Goal: Contribute content

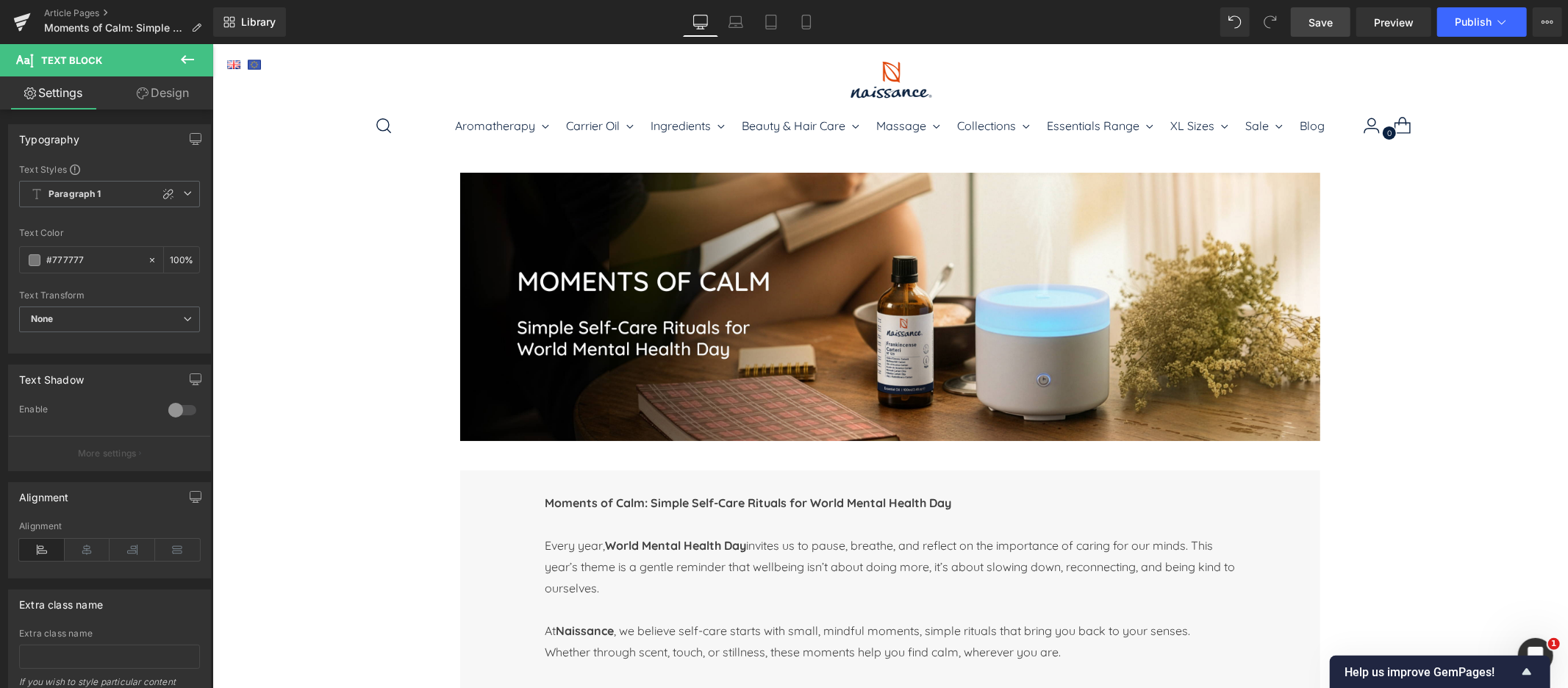
click at [1322, 24] on span "Save" at bounding box center [1320, 22] width 24 height 15
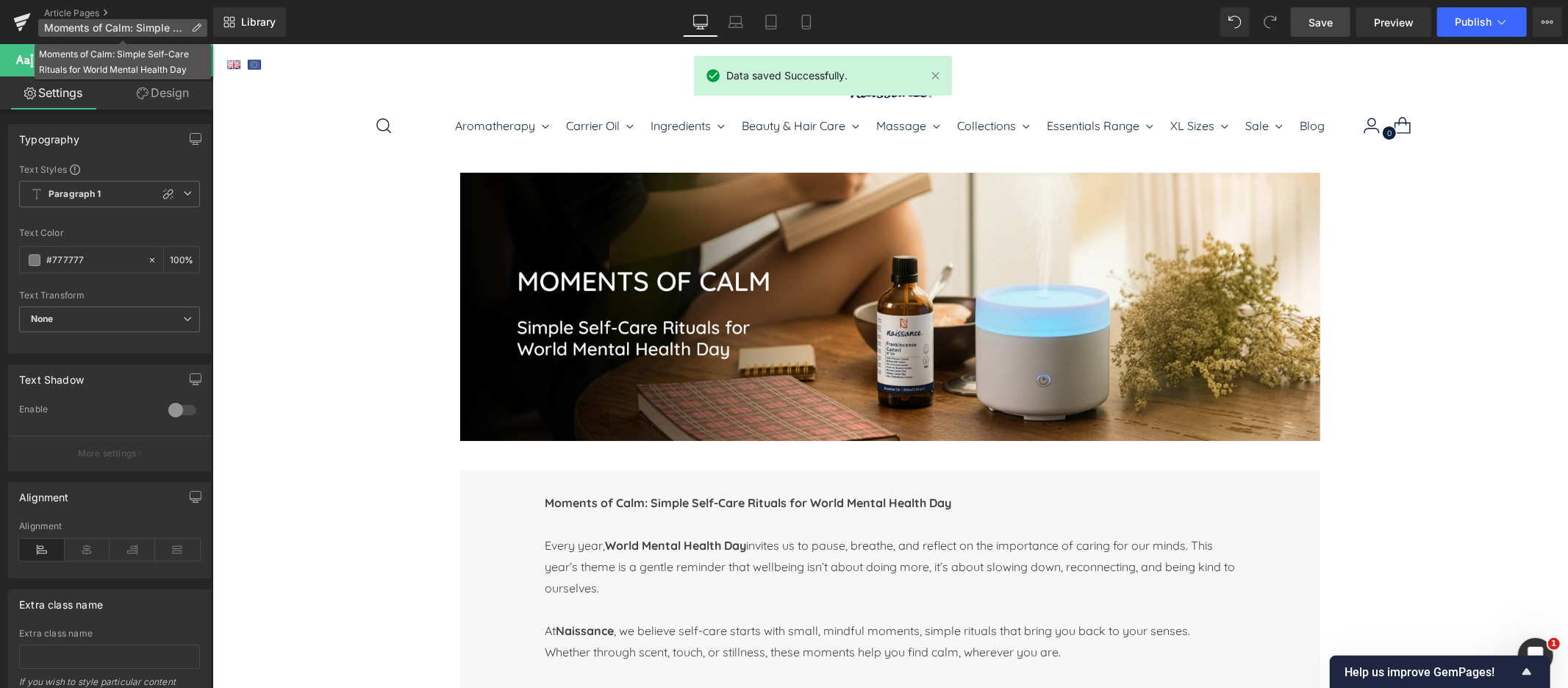
click at [131, 23] on span "Moments of Calm: Simple Self-Care Rituals for World Mental Health Day" at bounding box center [115, 28] width 141 height 12
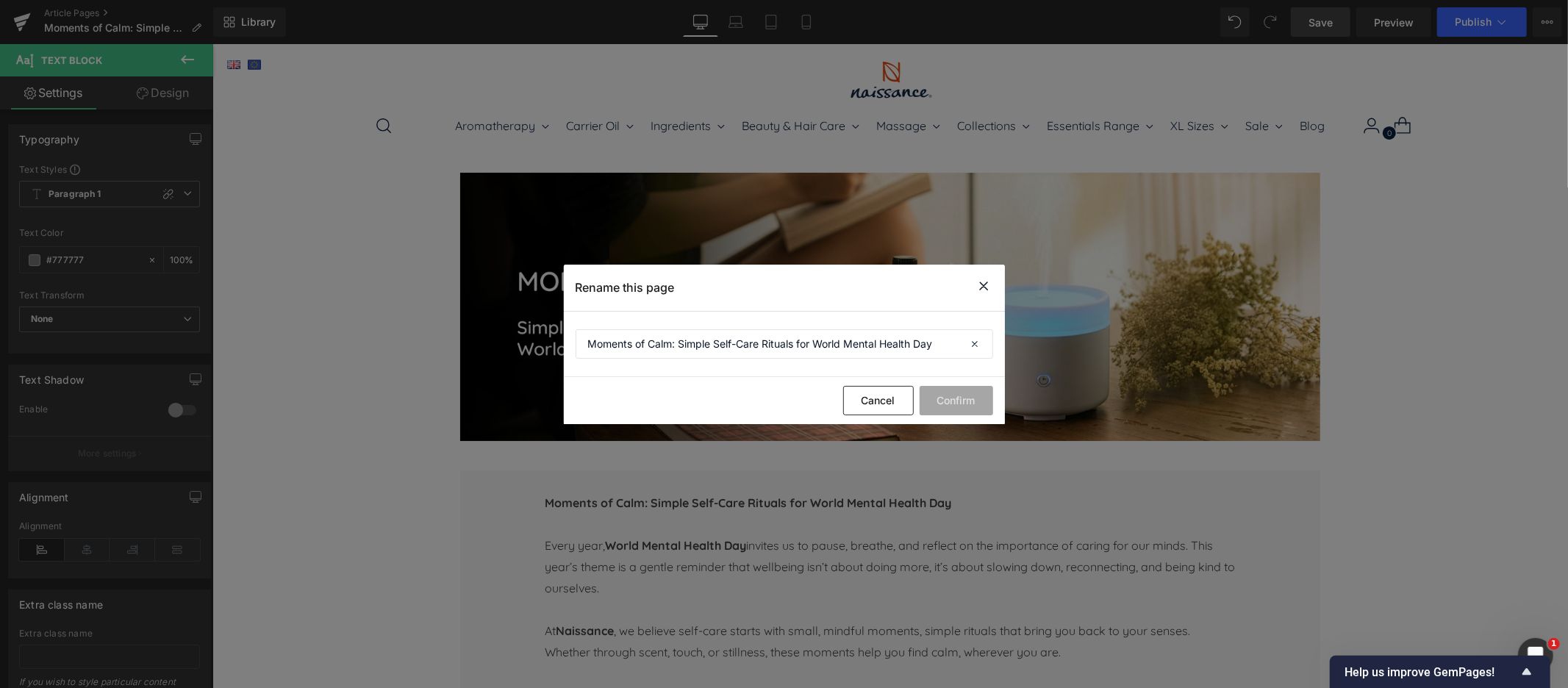
click at [986, 288] on icon at bounding box center [985, 286] width 18 height 18
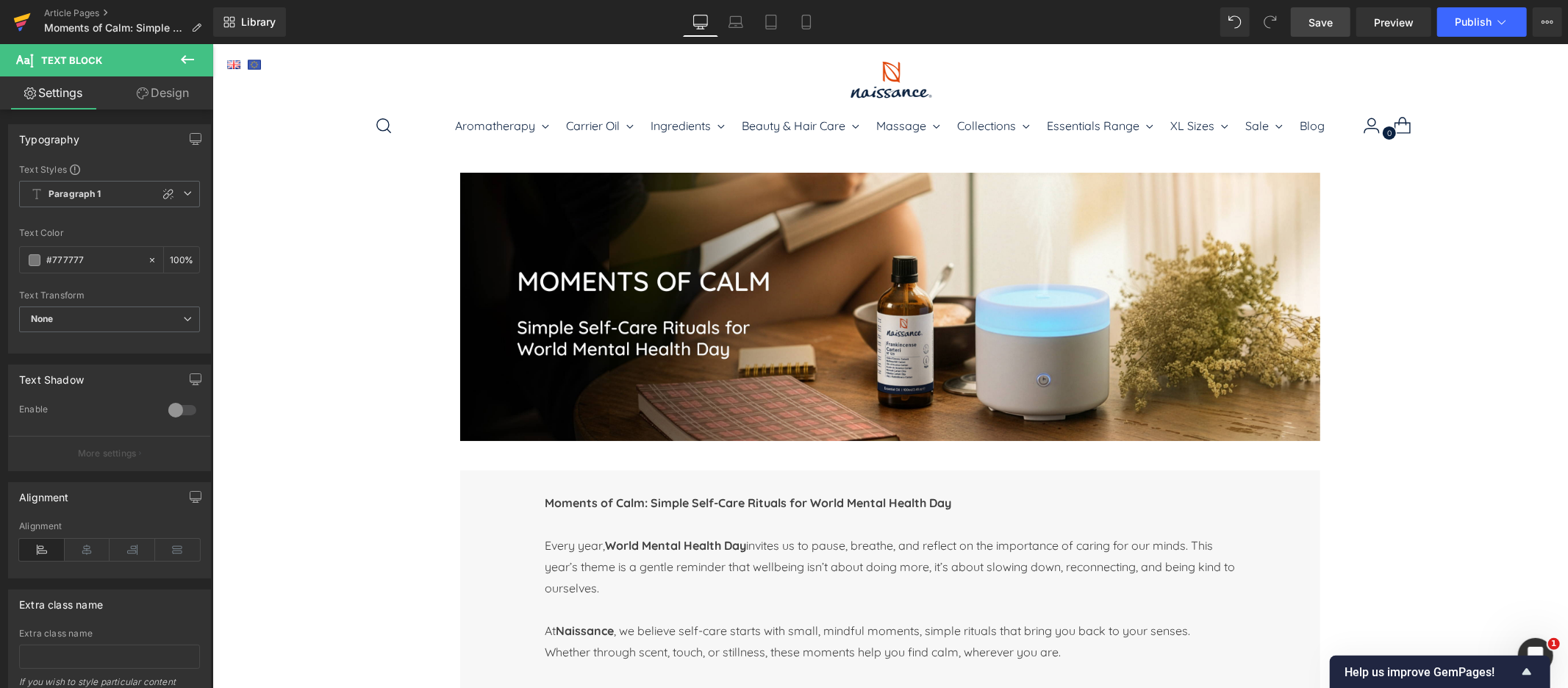
click at [25, 22] on icon at bounding box center [21, 24] width 10 height 7
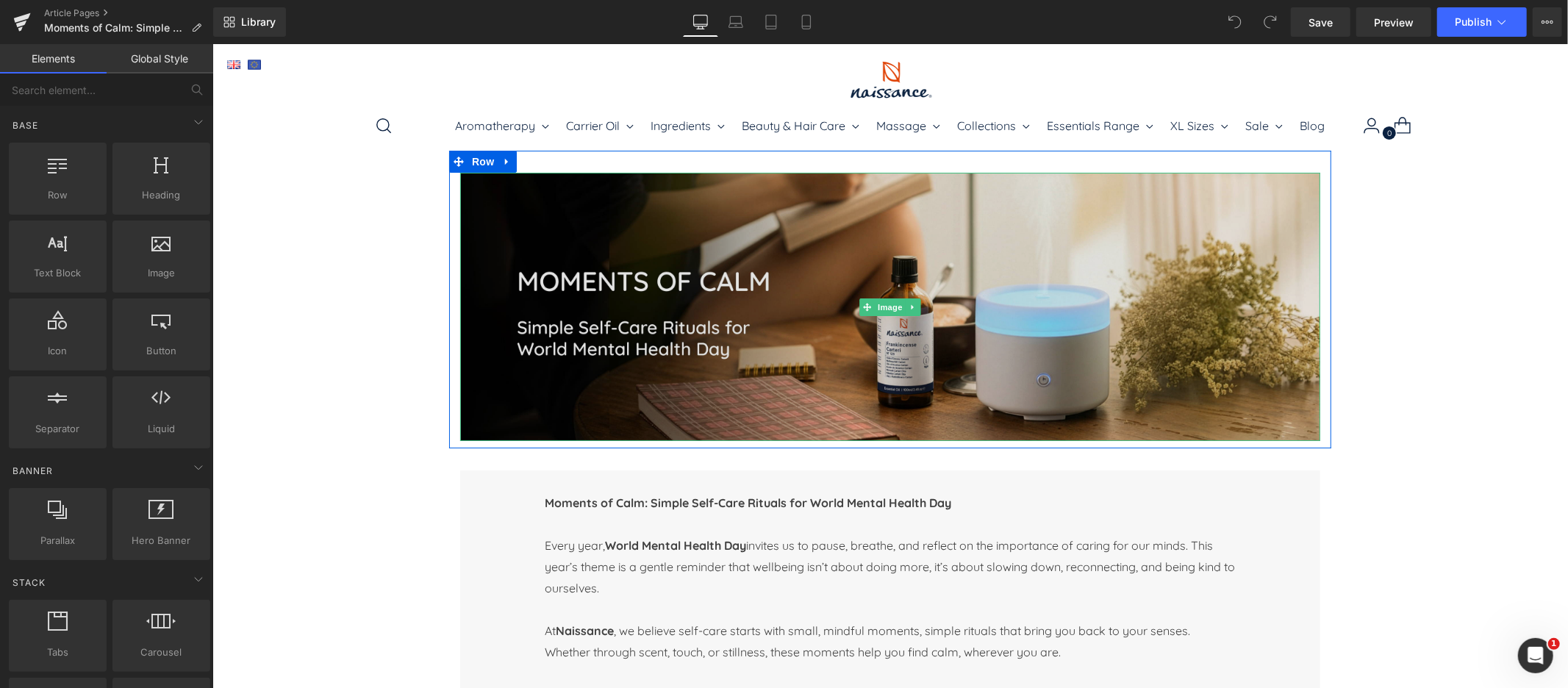
click at [1000, 281] on img at bounding box center [890, 307] width 860 height 269
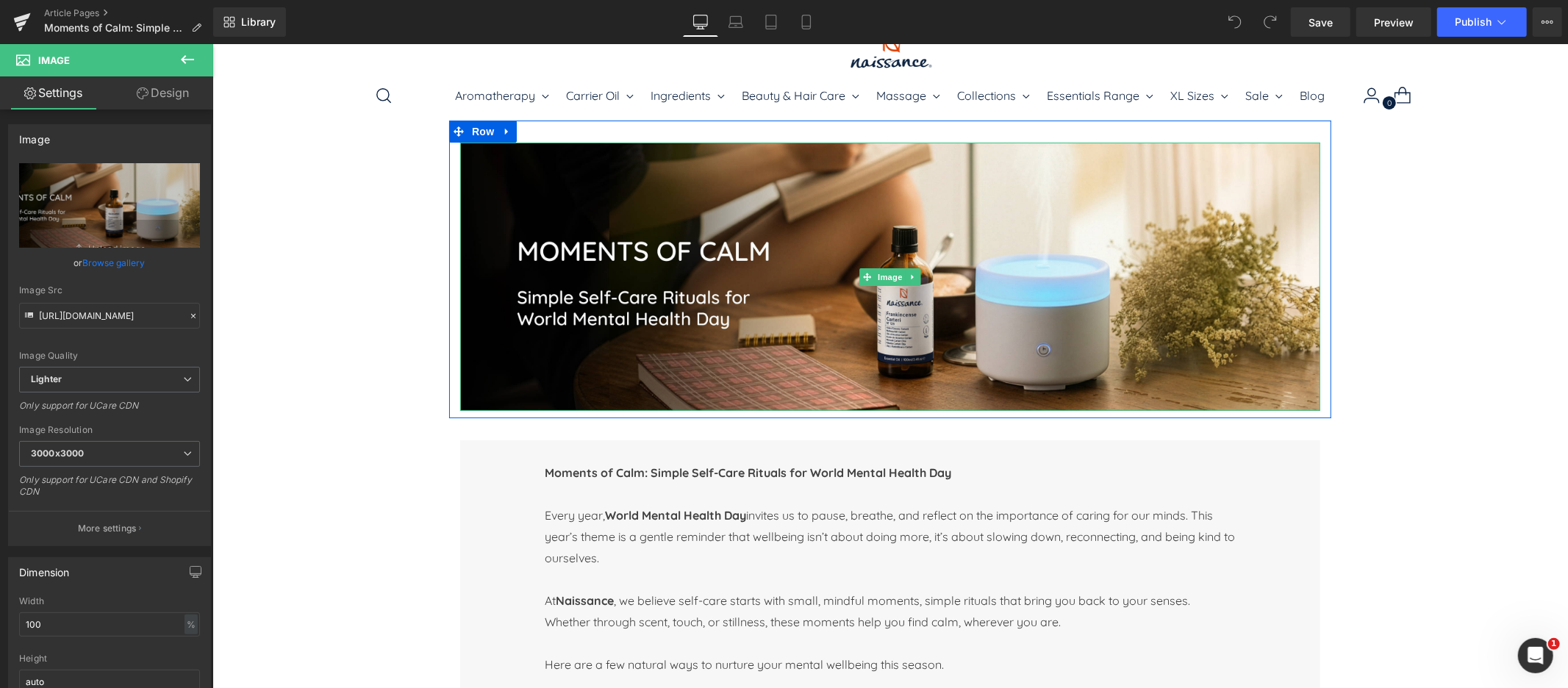
scroll to position [31, 0]
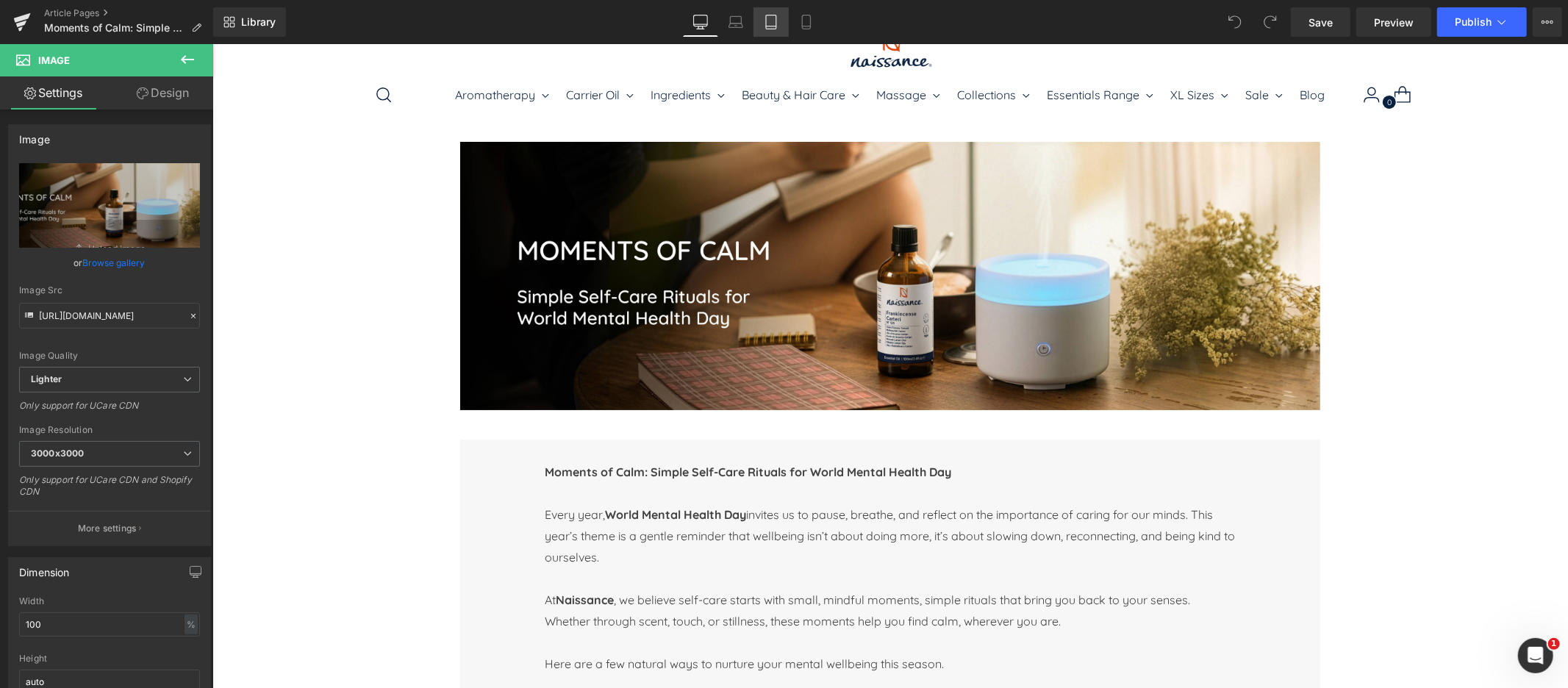
click at [768, 20] on icon at bounding box center [771, 22] width 15 height 15
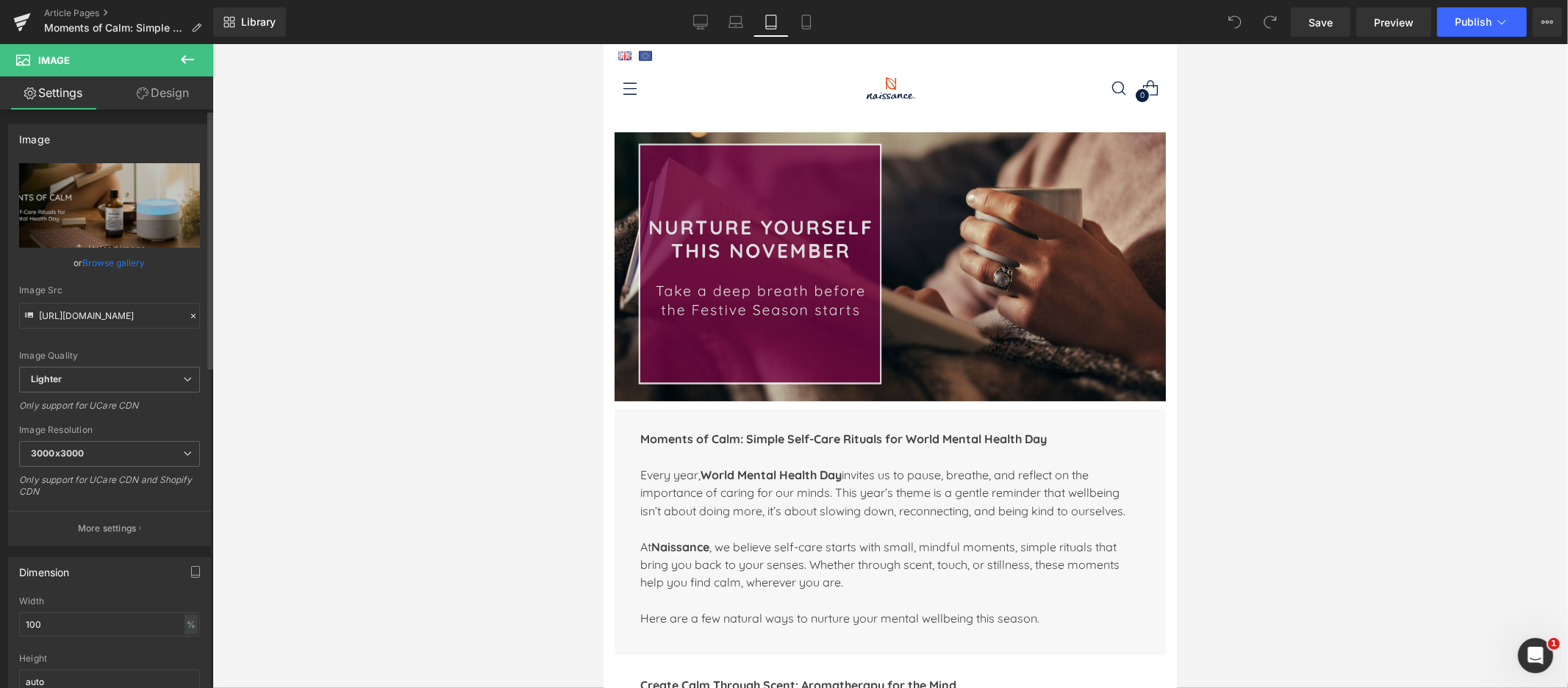
click at [111, 261] on link "Browse gallery" at bounding box center [114, 262] width 63 height 26
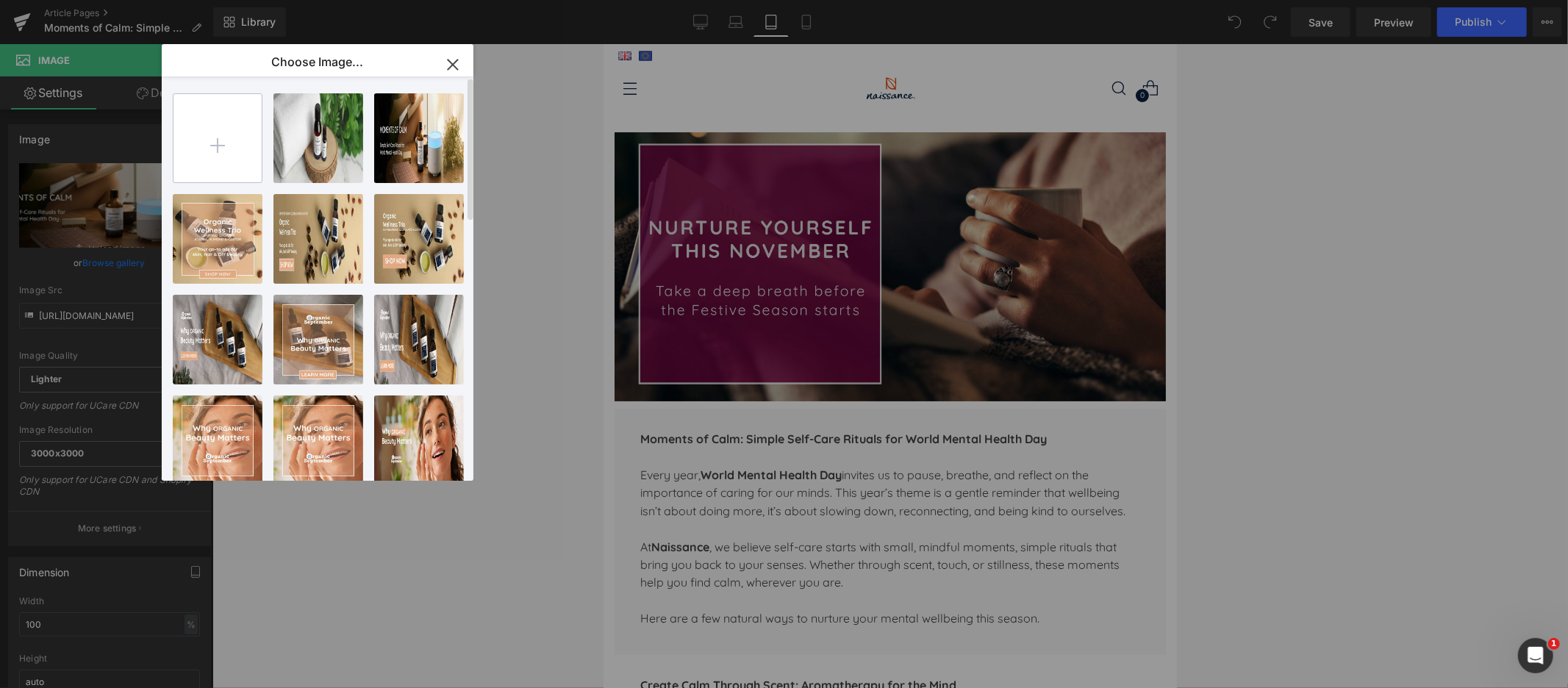
click at [225, 136] on input "file" at bounding box center [218, 138] width 88 height 88
type input "C:\fakepath\NSS_World_Mental_Health_Day_25_Mbl.jpg"
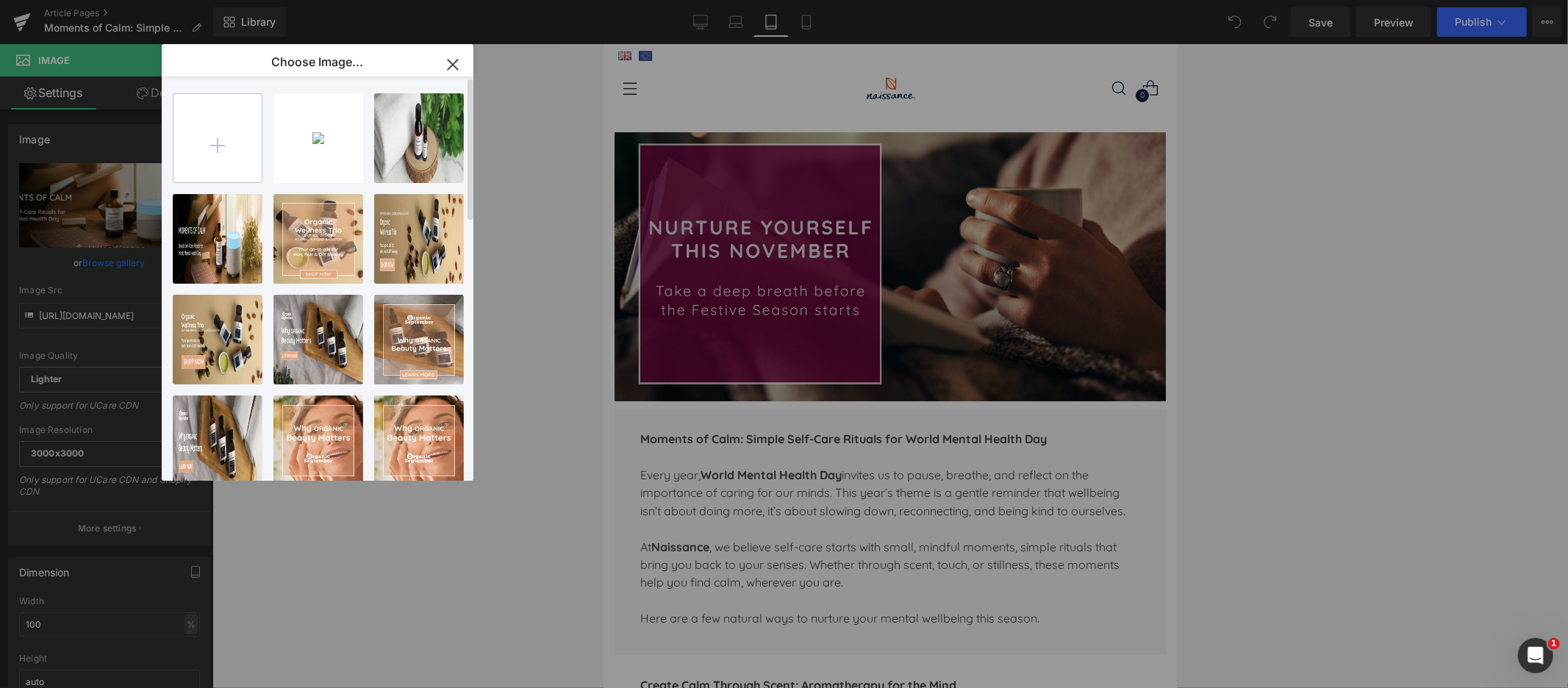
click at [220, 140] on input "file" at bounding box center [218, 138] width 88 height 88
type input "C:\fakepath\NSS_World_Mental_Health_Day_25_Tbt.jpg"
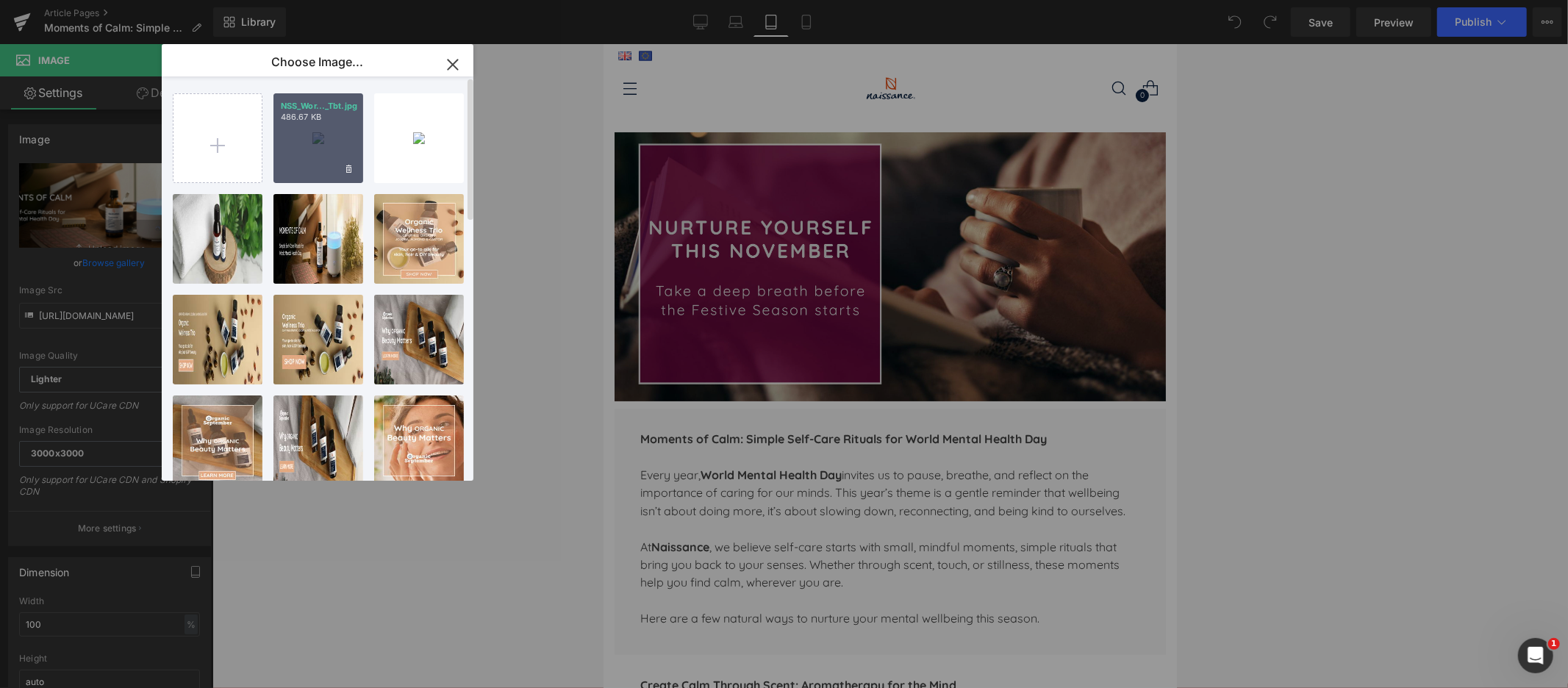
click at [301, 131] on div "NSS_Wor..._Tbt.jpg 486.67 KB" at bounding box center [318, 138] width 90 height 90
type input "https://ucarecdn.com/3fae3491-5fbb-49d0-9c62-dcd4cde40f08/-/format/auto/-/previ…"
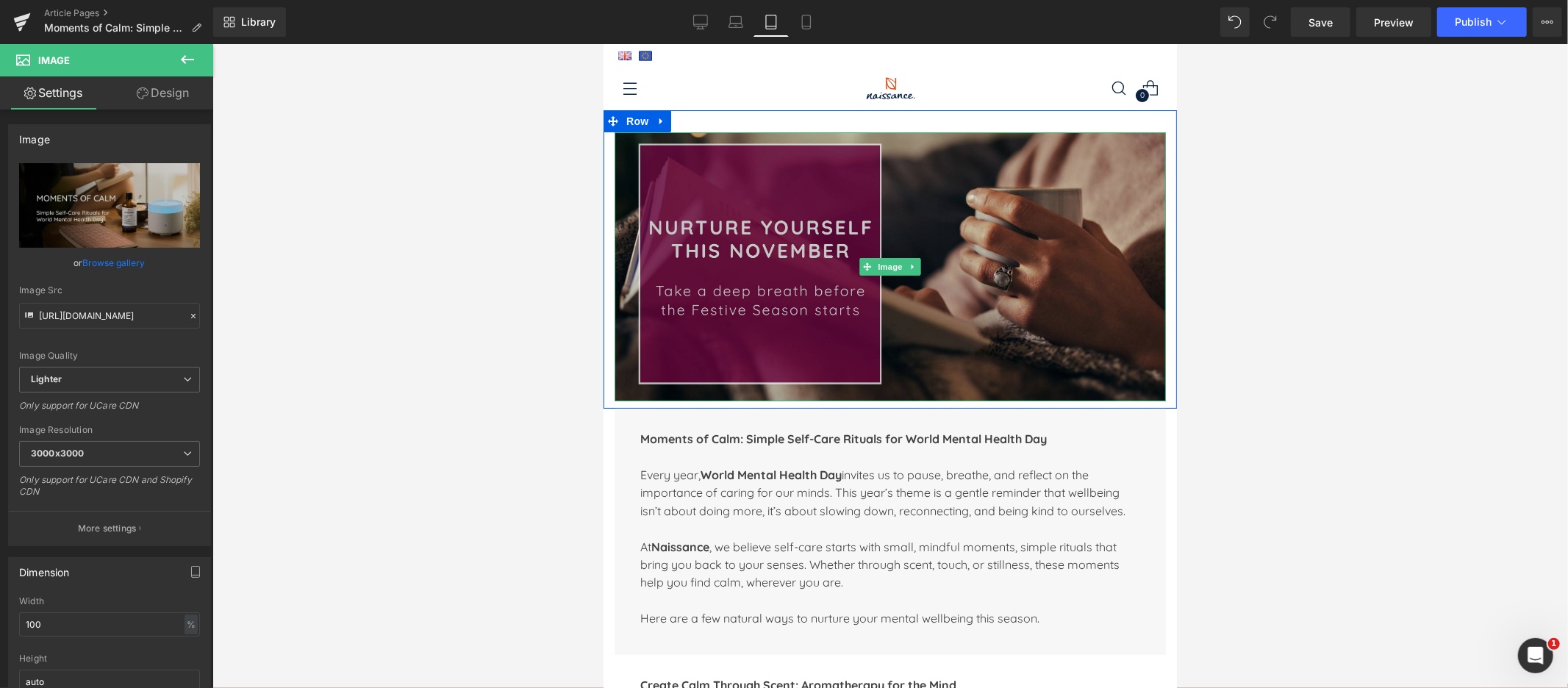
click at [977, 235] on img at bounding box center [890, 266] width 552 height 270
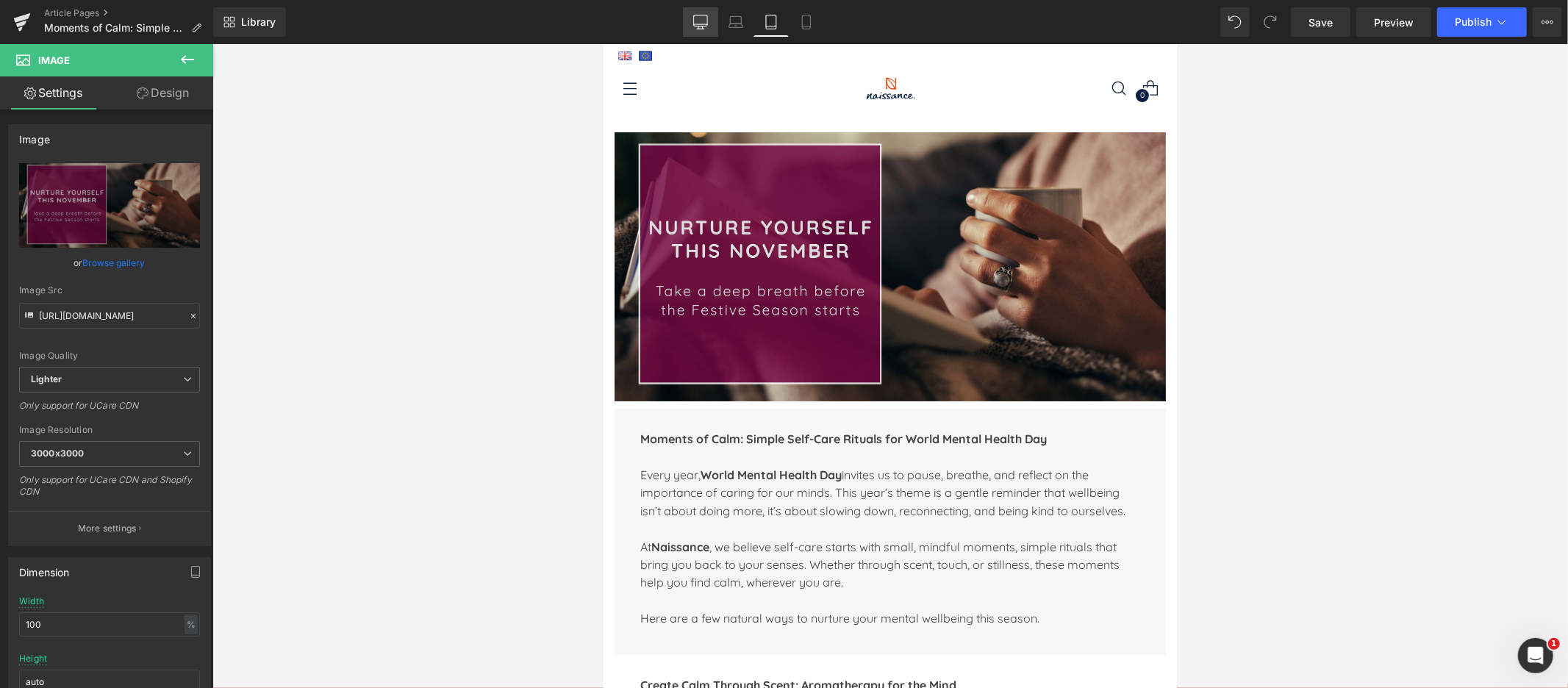
click at [703, 26] on icon at bounding box center [700, 21] width 14 height 11
type input "auto"
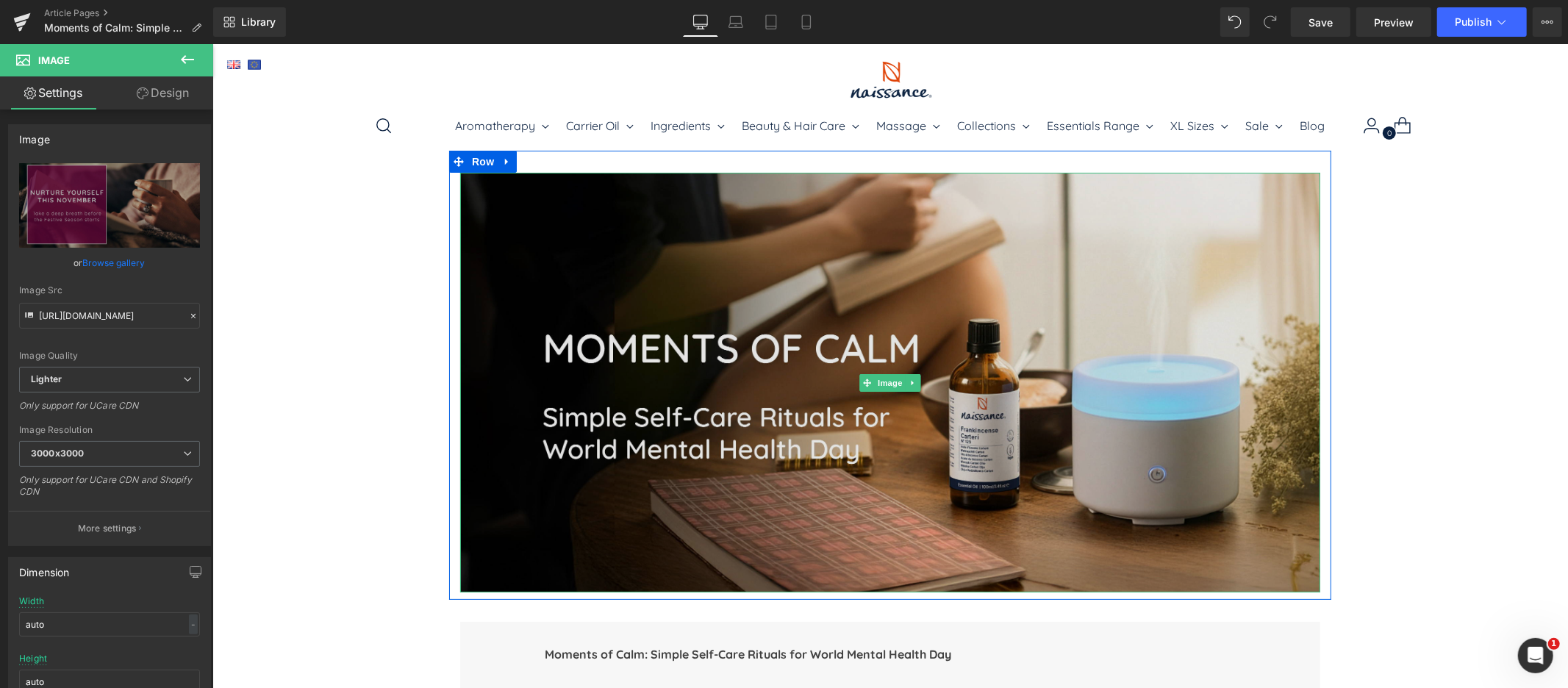
click at [927, 317] on img at bounding box center [890, 382] width 860 height 420
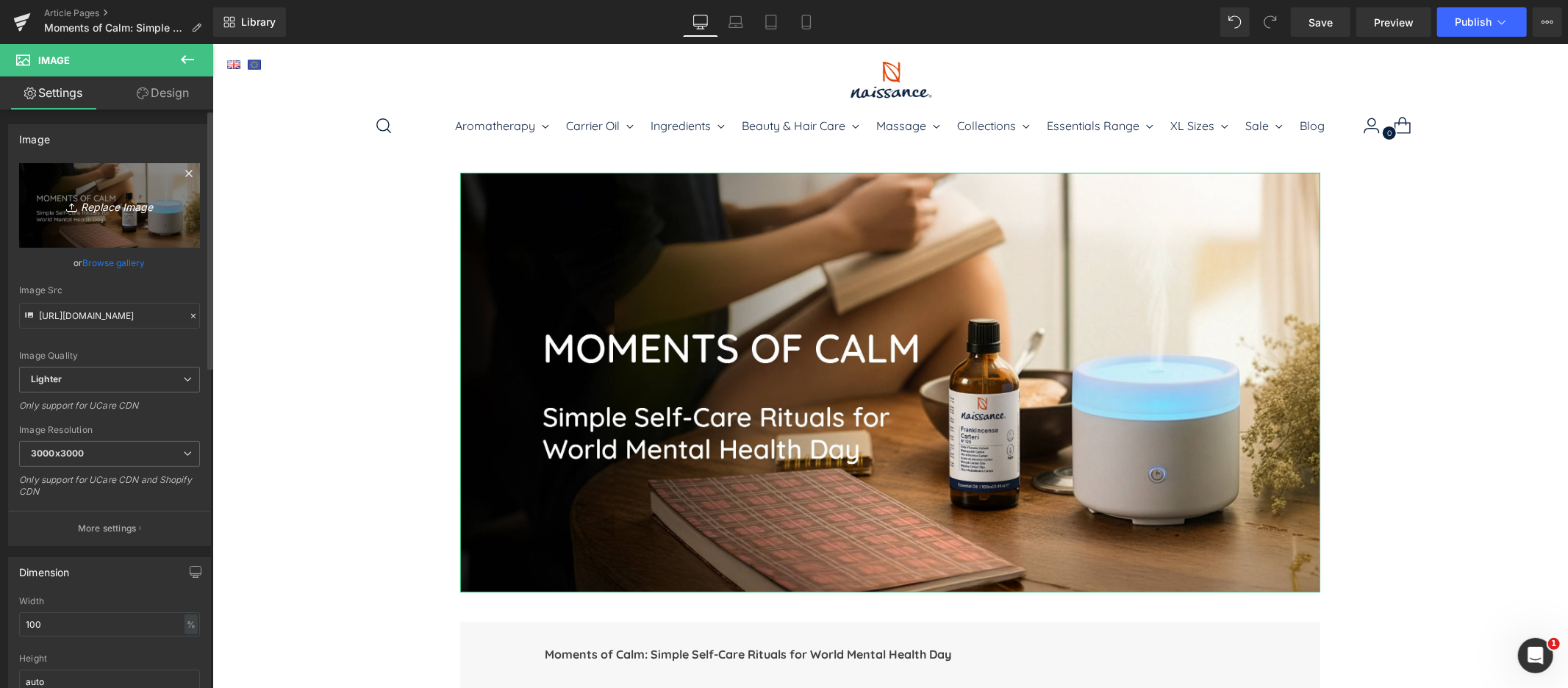
click at [102, 204] on icon "Replace Image" at bounding box center [110, 205] width 118 height 18
click at [126, 267] on link "Browse gallery" at bounding box center [114, 262] width 63 height 26
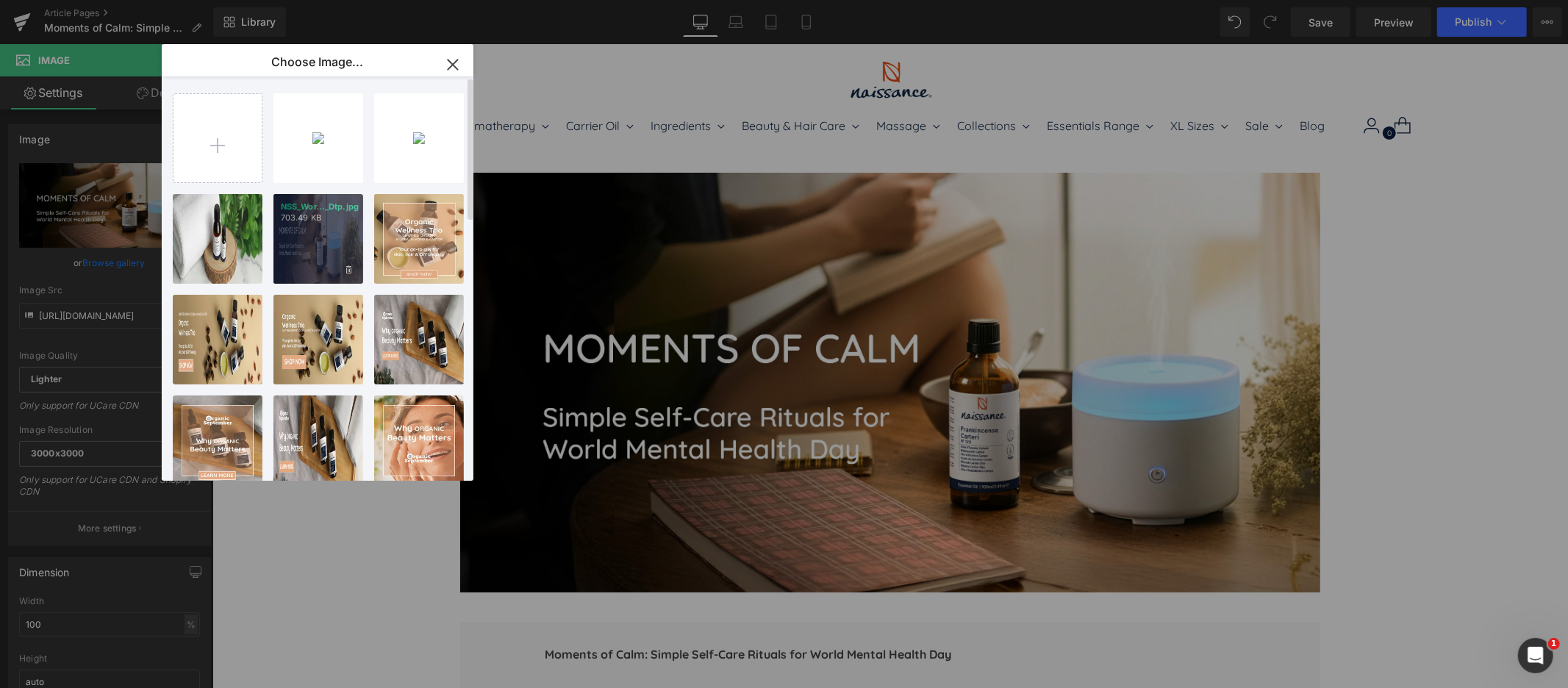
click at [320, 241] on div "NSS_Wor..._Dtp.jpg 703.49 KB" at bounding box center [318, 239] width 90 height 90
type input "https://ucarecdn.com/a69eb03e-2158-46a3-ba48-4b508448b07c/-/format/auto/-/previ…"
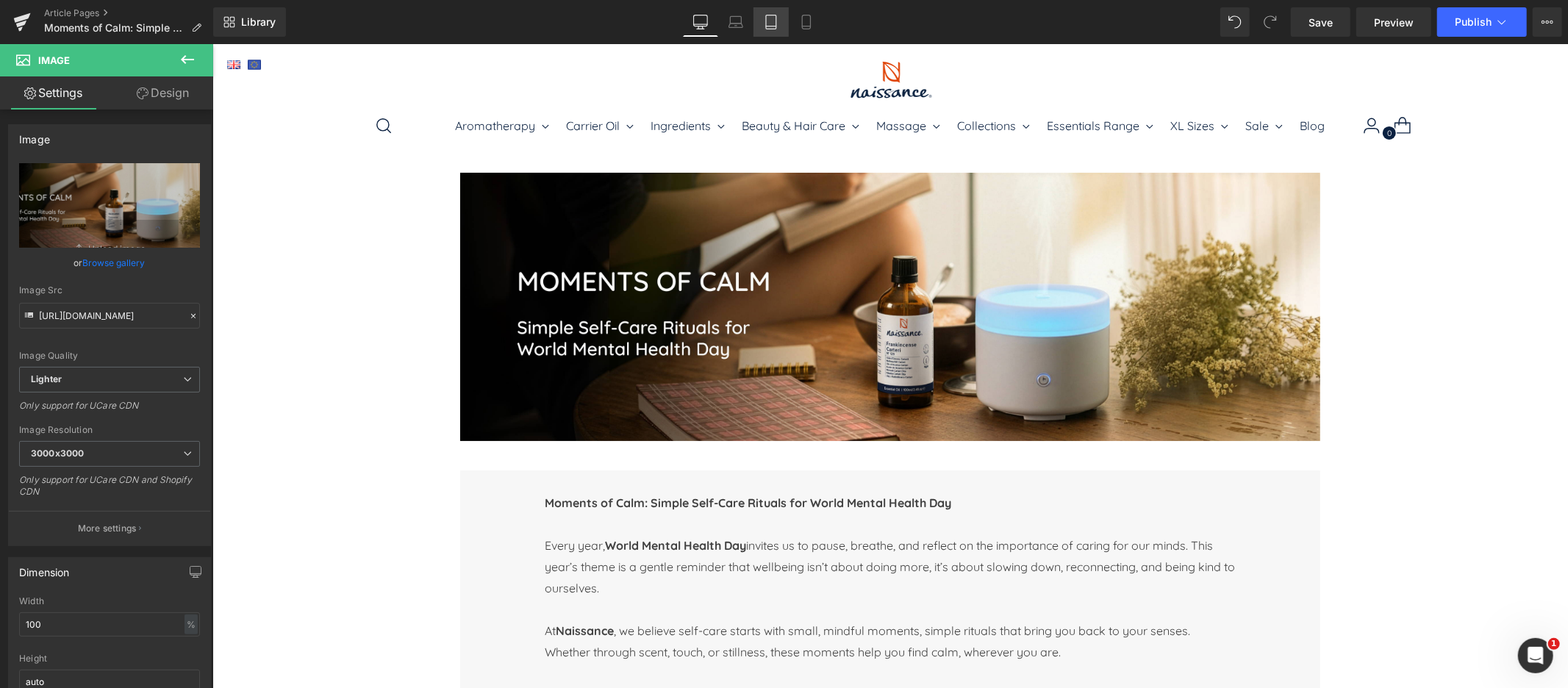
click at [769, 18] on icon at bounding box center [771, 22] width 15 height 15
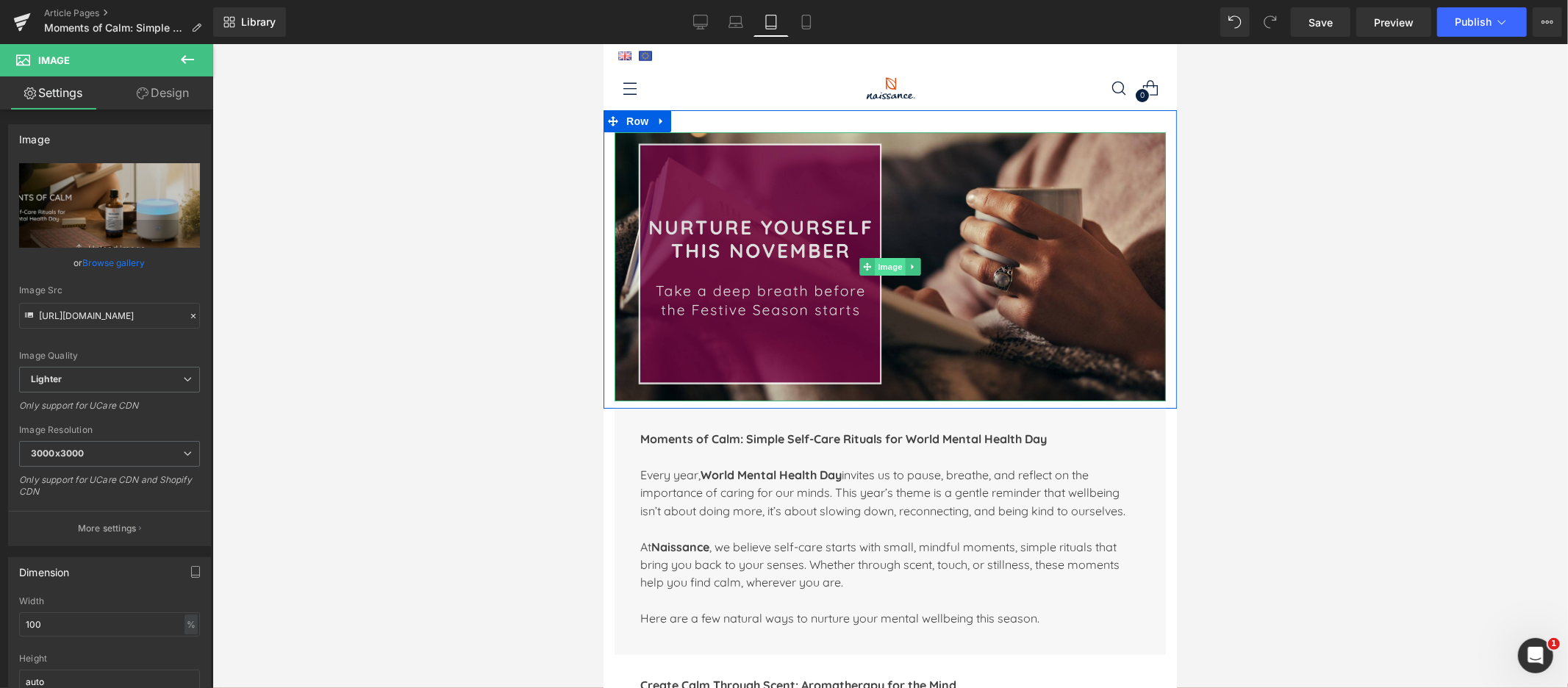
click at [901, 258] on span "Image" at bounding box center [890, 266] width 31 height 18
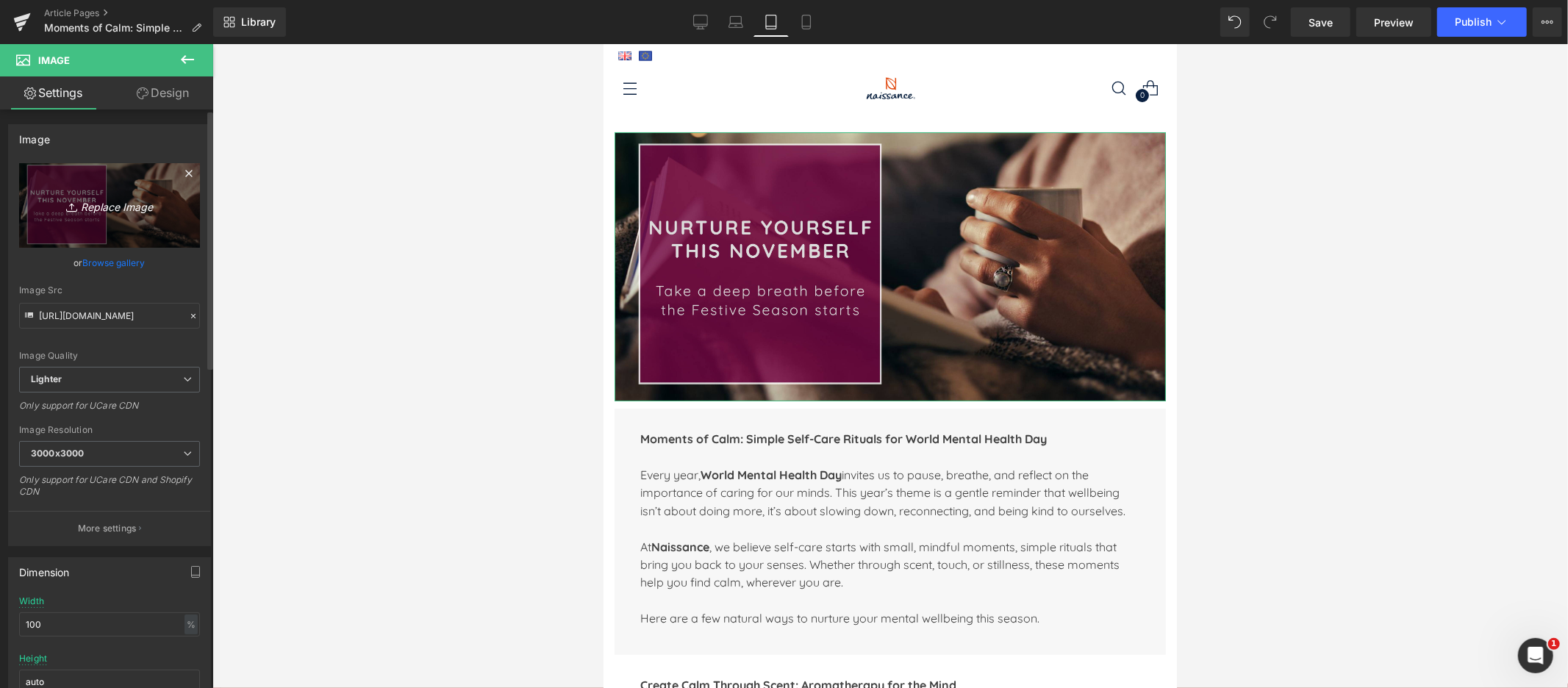
click at [121, 206] on icon "Replace Image" at bounding box center [110, 205] width 118 height 18
click at [100, 263] on link "Browse gallery" at bounding box center [114, 262] width 63 height 26
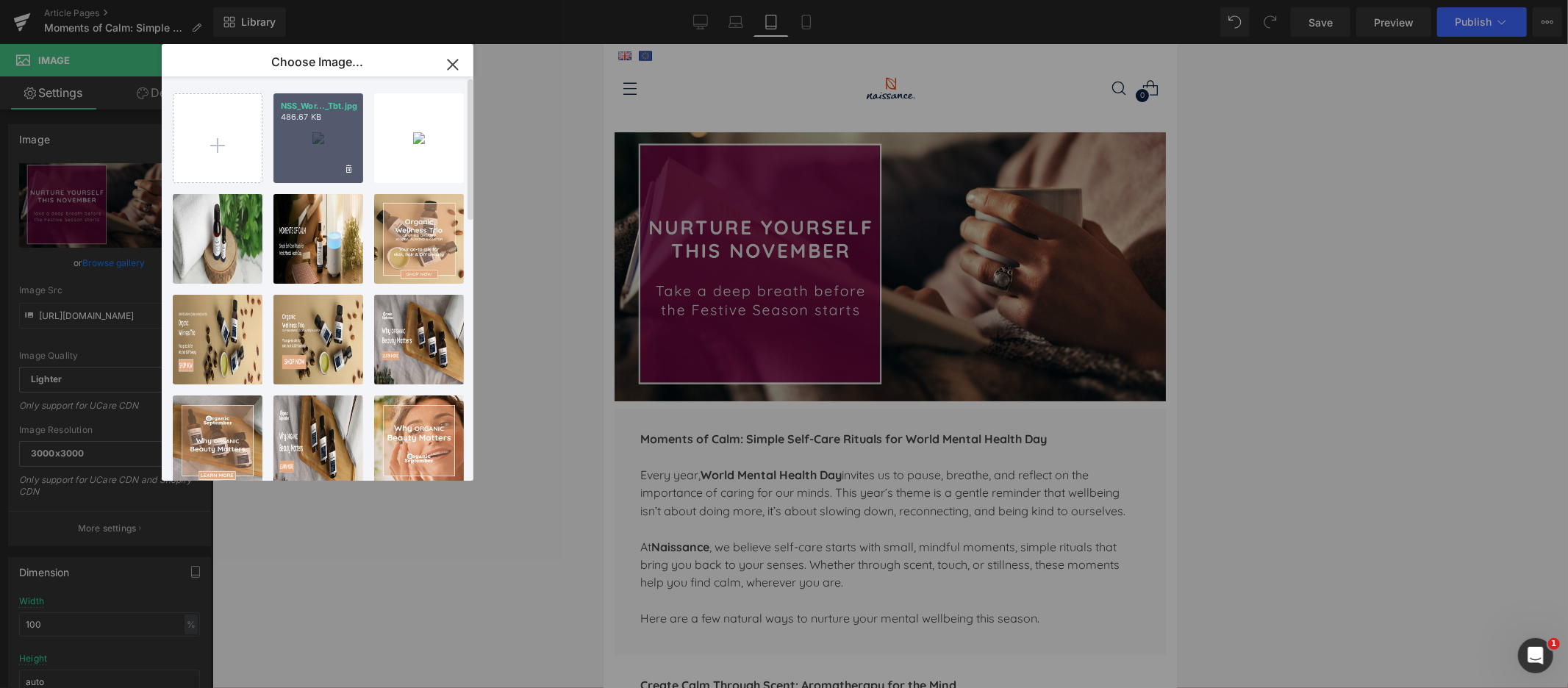
click at [308, 123] on div "NSS_Wor..._Tbt.jpg 486.67 KB" at bounding box center [318, 138] width 90 height 90
type input "https://ucarecdn.com/3fae3491-5fbb-49d0-9c62-dcd4cde40f08/-/format/auto/-/previ…"
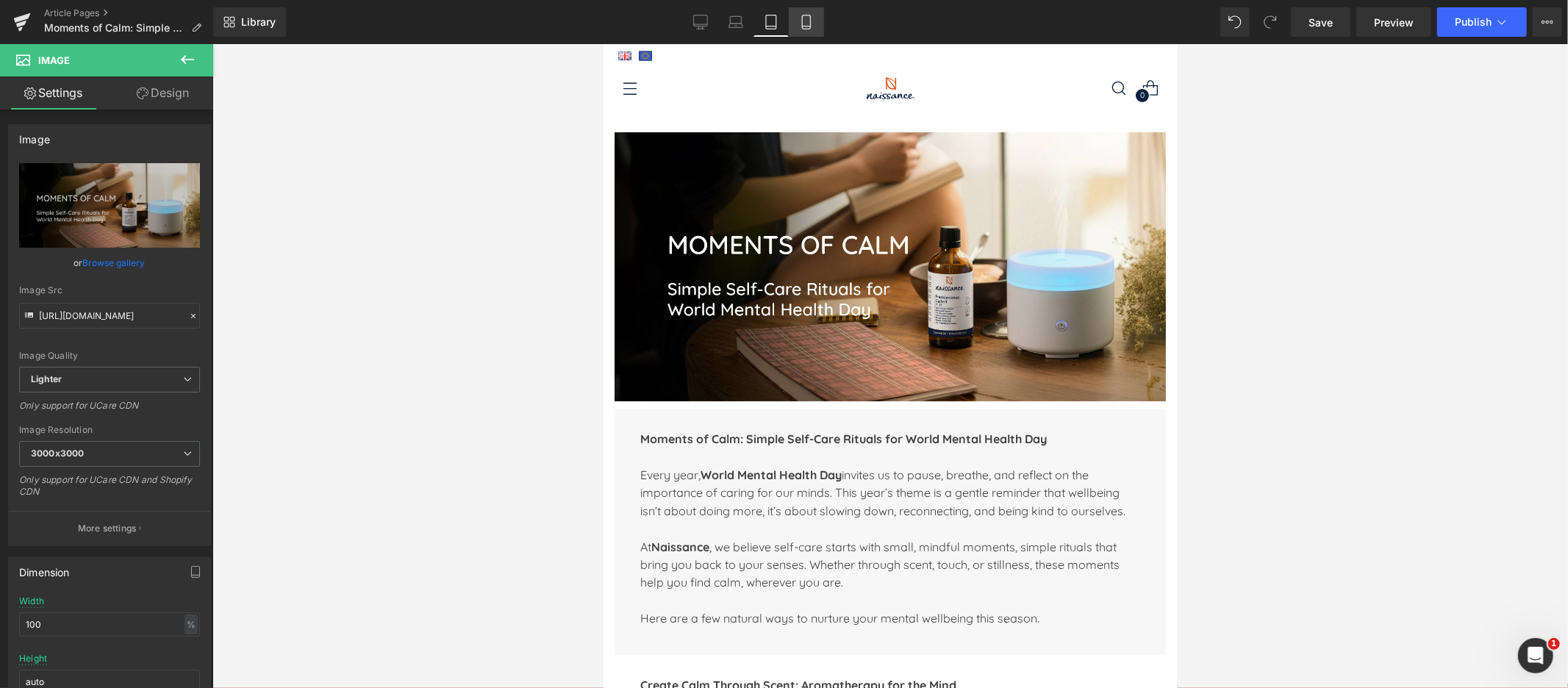
click at [806, 25] on icon at bounding box center [807, 22] width 15 height 15
type input "auto"
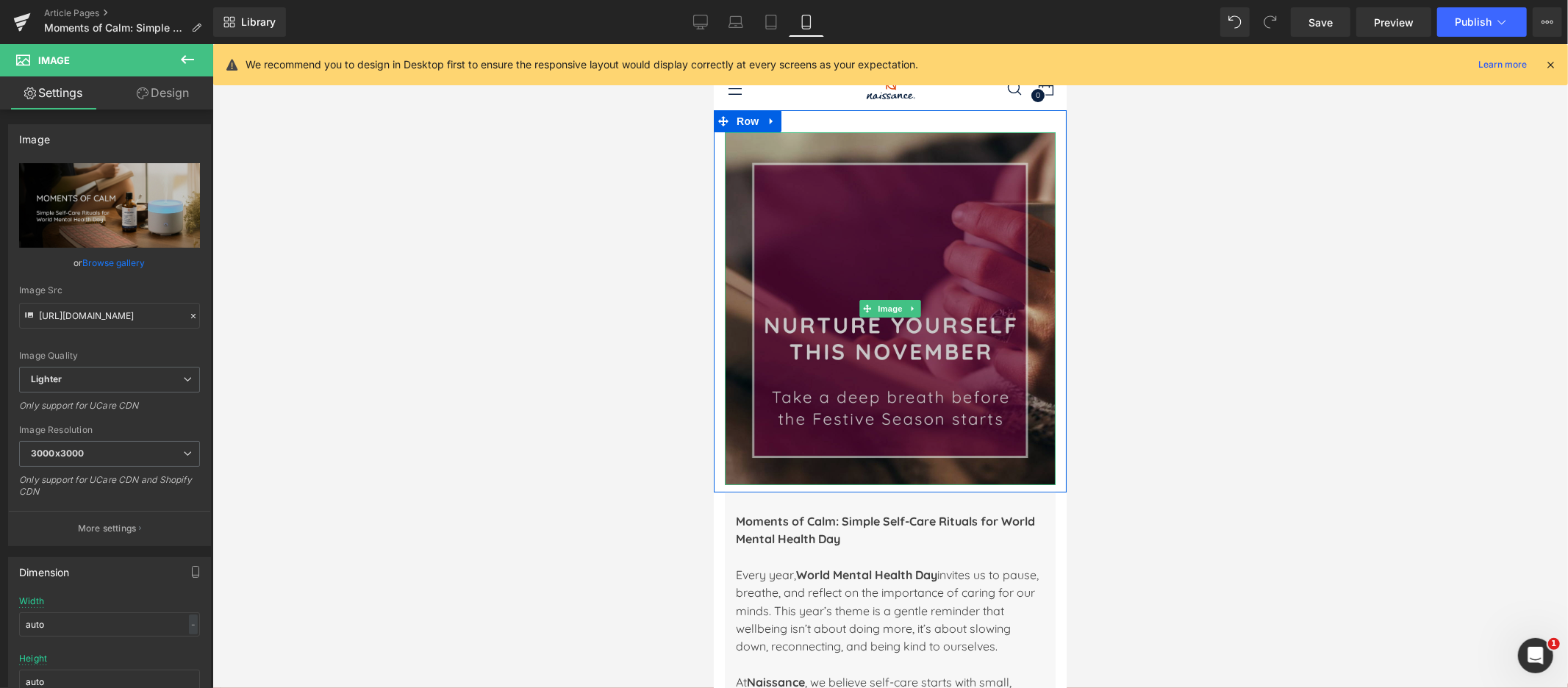
click at [924, 251] on img at bounding box center [890, 308] width 331 height 353
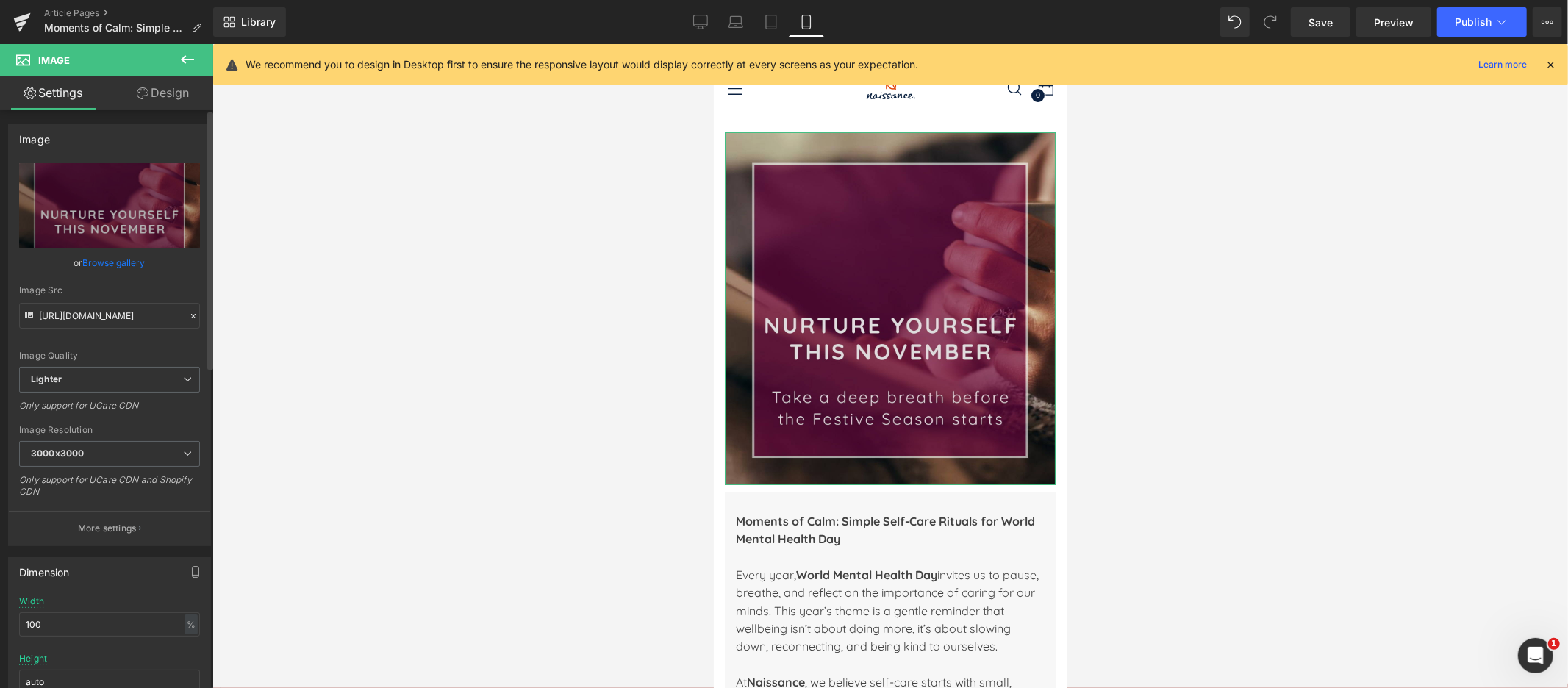
click at [96, 259] on link "Browse gallery" at bounding box center [114, 262] width 63 height 26
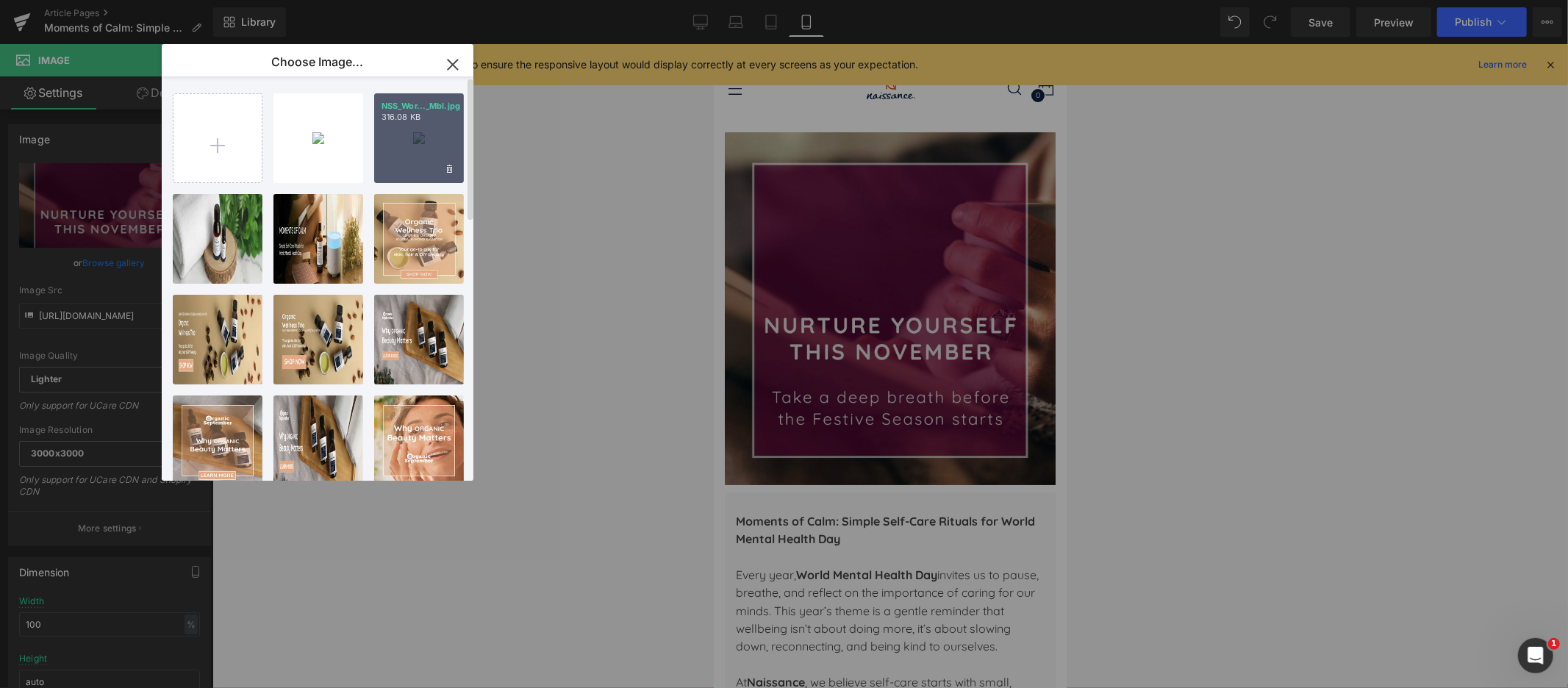
click at [420, 162] on div "NSS_Wor..._Mbl.jpg 316.08 KB" at bounding box center [419, 138] width 90 height 90
type input "https://ucarecdn.com/df9dc2a2-1d85-45a7-924b-538ca923ef9a/-/format/auto/-/previ…"
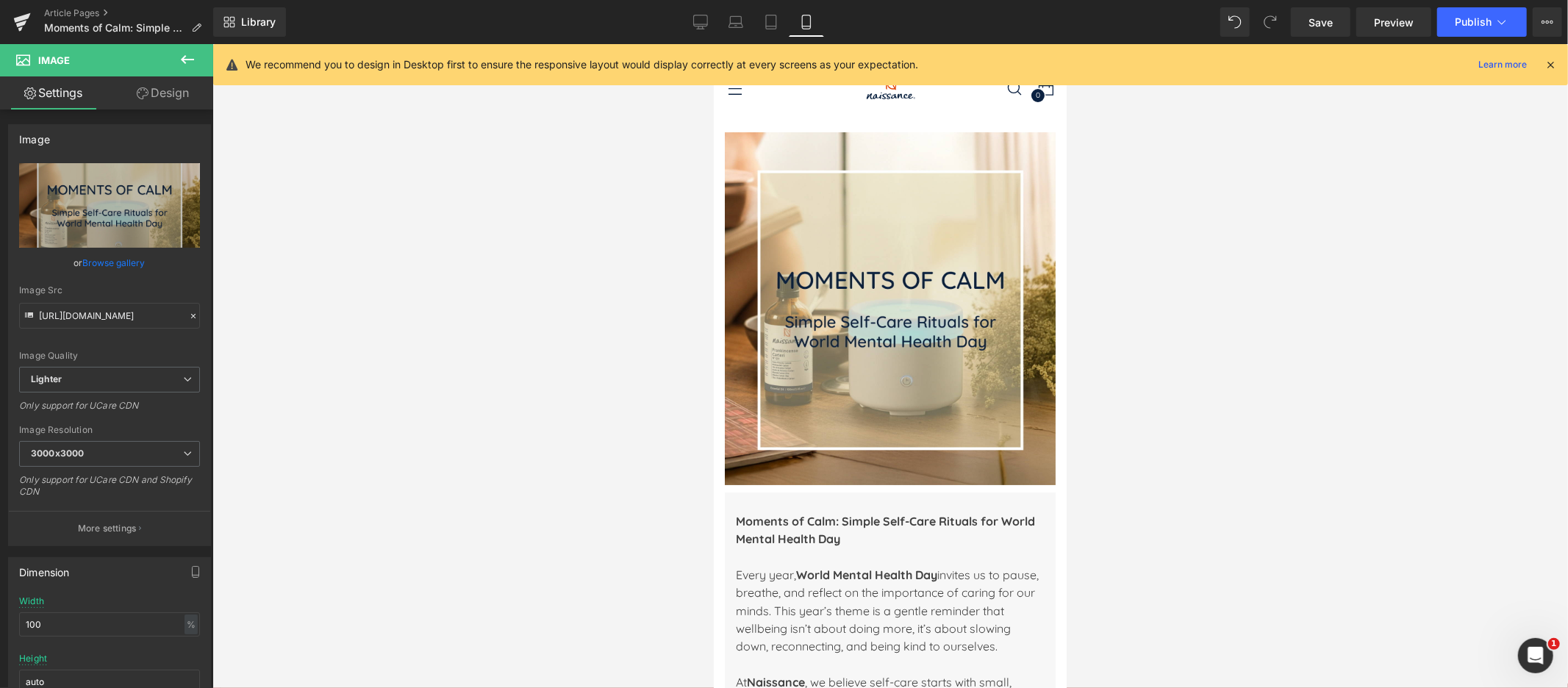
click at [1242, 284] on div at bounding box center [890, 366] width 1355 height 644
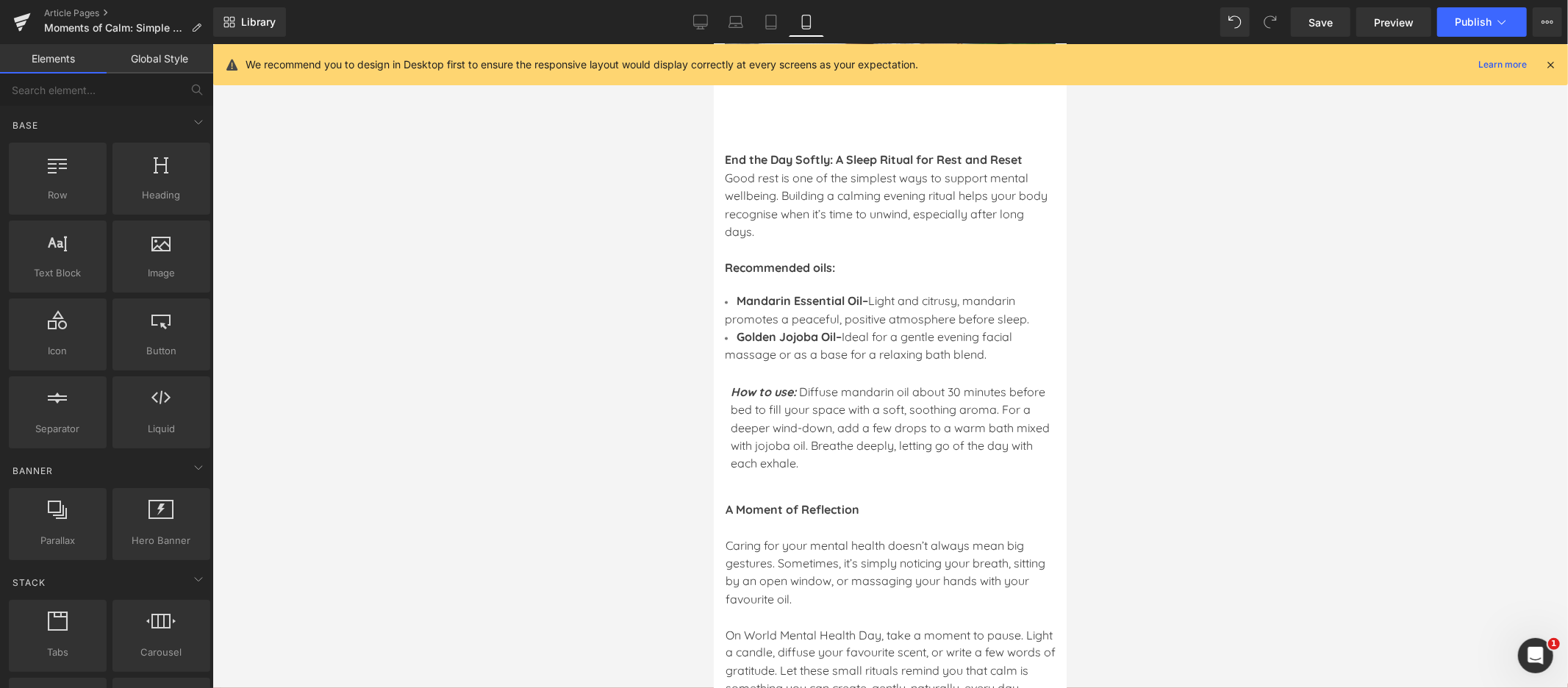
scroll to position [1754, 0]
click at [1318, 20] on span "Save" at bounding box center [1320, 22] width 24 height 15
